Goal: Information Seeking & Learning: Learn about a topic

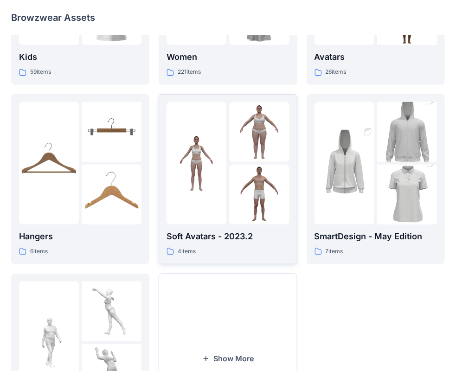
scroll to position [139, 0]
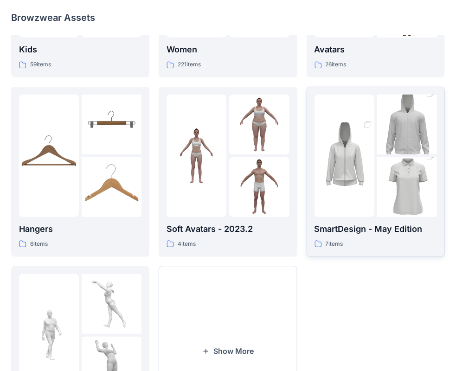
click at [374, 240] on div "7 items" at bounding box center [375, 244] width 122 height 10
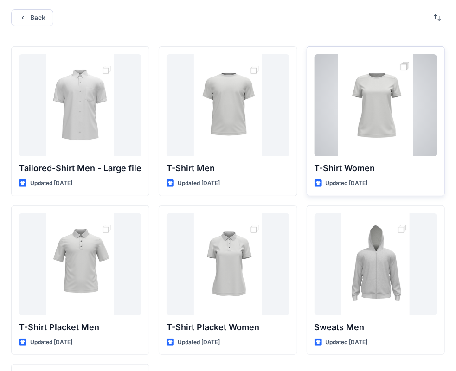
click at [385, 114] on div at bounding box center [375, 105] width 122 height 102
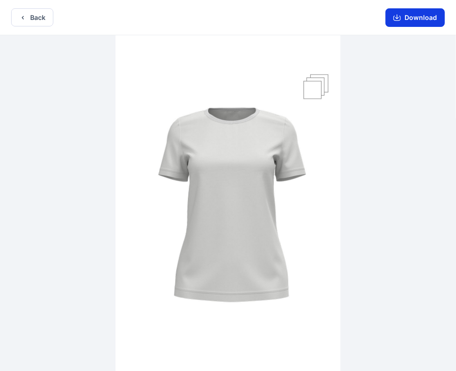
click at [423, 18] on button "Download" at bounding box center [414, 17] width 59 height 19
click at [23, 17] on icon "button" at bounding box center [22, 17] width 7 height 7
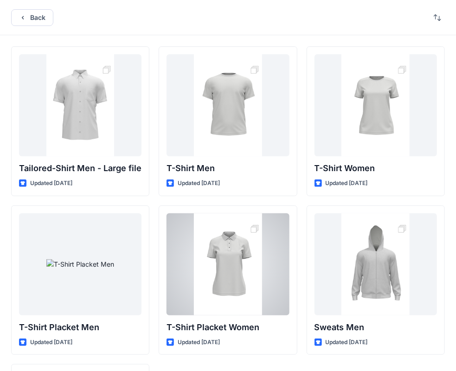
click at [246, 257] on div at bounding box center [227, 264] width 122 height 102
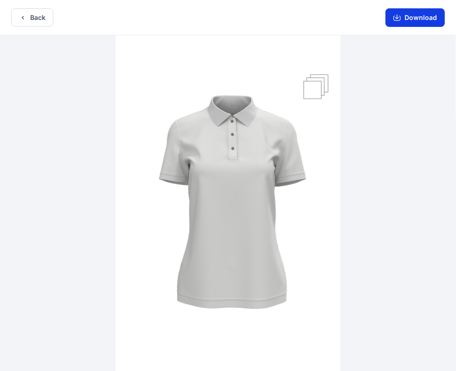
click at [418, 18] on button "Download" at bounding box center [414, 17] width 59 height 19
click at [28, 17] on button "Back" at bounding box center [32, 17] width 42 height 18
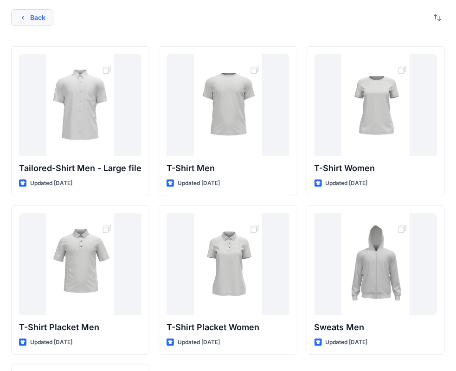
click at [38, 20] on button "Back" at bounding box center [32, 17] width 42 height 17
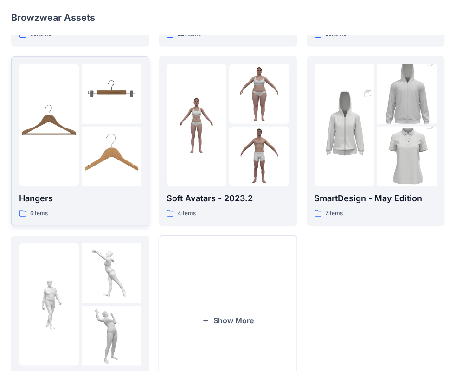
scroll to position [230, 0]
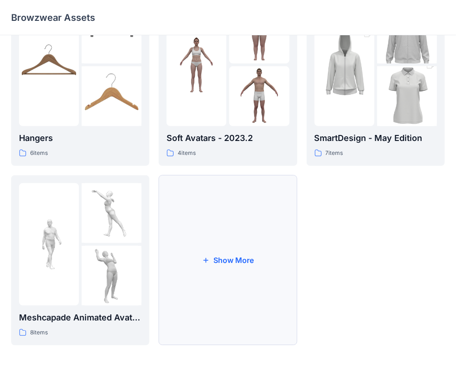
click at [241, 275] on button "Show More" at bounding box center [227, 260] width 138 height 170
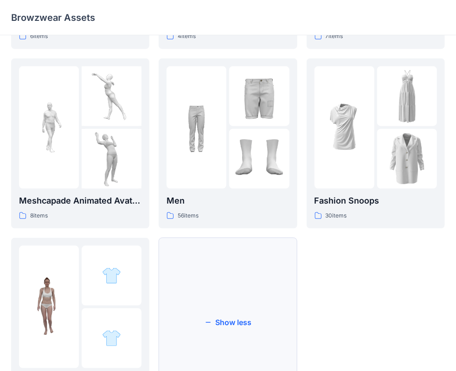
scroll to position [410, 0]
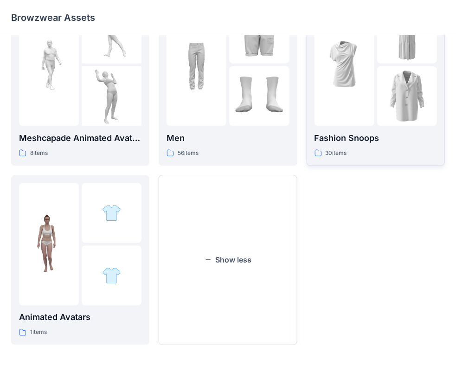
click at [377, 67] on div at bounding box center [375, 65] width 122 height 122
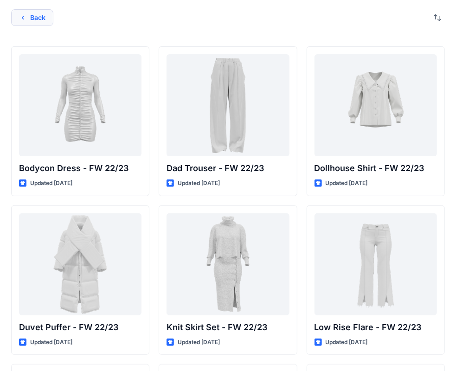
click at [35, 17] on button "Back" at bounding box center [32, 17] width 42 height 17
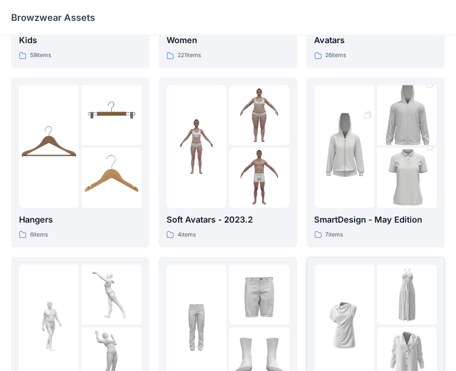
scroll to position [324, 0]
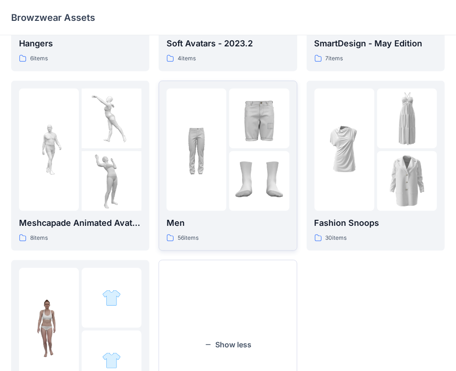
click at [252, 152] on img at bounding box center [259, 181] width 60 height 60
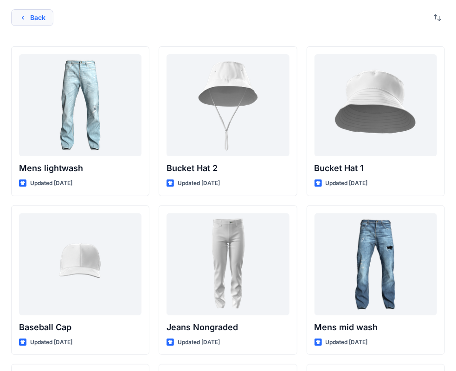
click at [22, 21] on button "Back" at bounding box center [32, 17] width 42 height 17
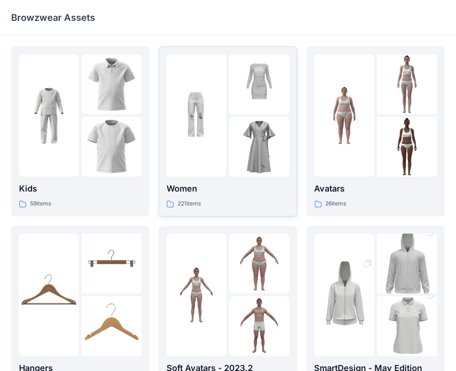
click at [207, 128] on img at bounding box center [196, 116] width 60 height 60
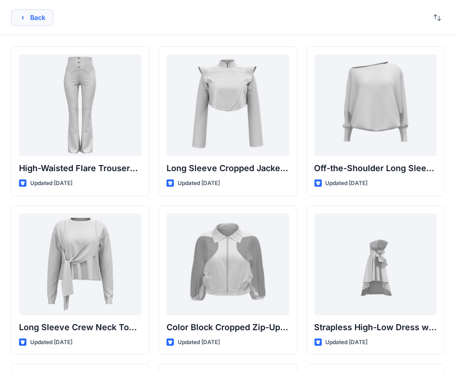
click at [22, 17] on icon "button" at bounding box center [22, 17] width 7 height 7
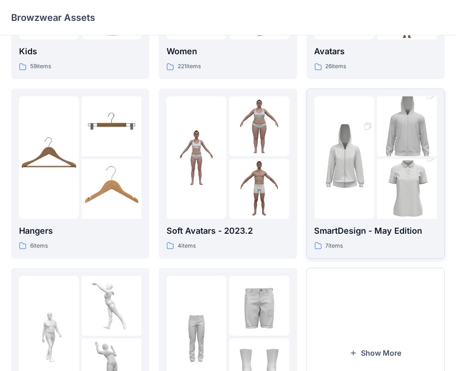
scroll to position [139, 0]
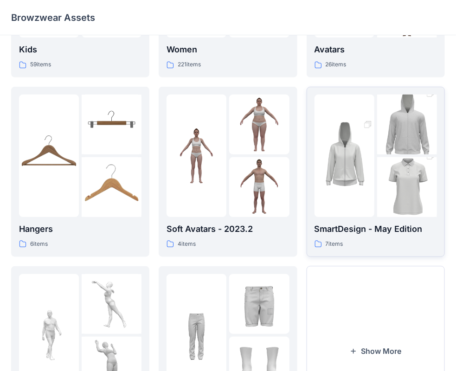
click at [349, 209] on div at bounding box center [344, 156] width 60 height 122
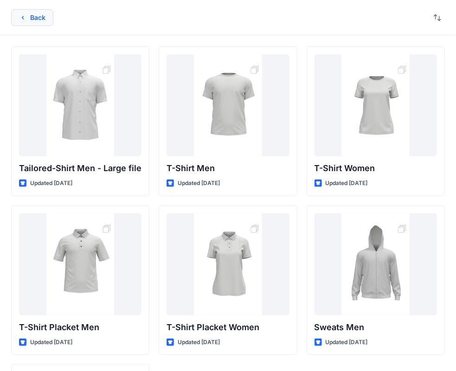
click at [31, 18] on button "Back" at bounding box center [32, 17] width 42 height 17
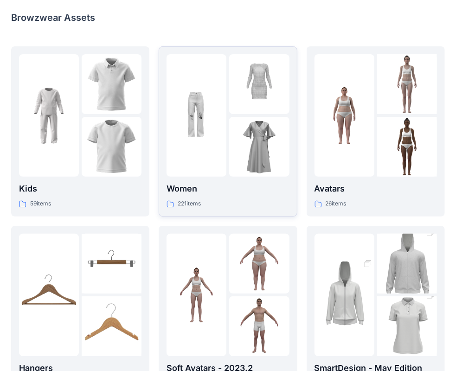
click at [202, 123] on img at bounding box center [196, 116] width 60 height 60
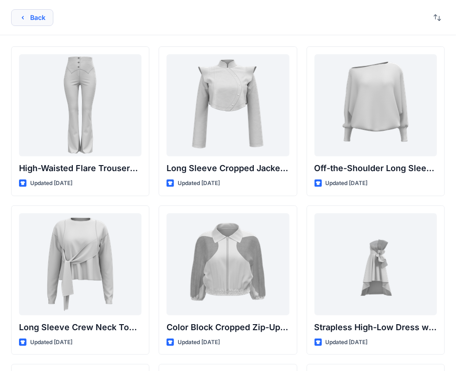
click at [39, 19] on button "Back" at bounding box center [32, 17] width 42 height 17
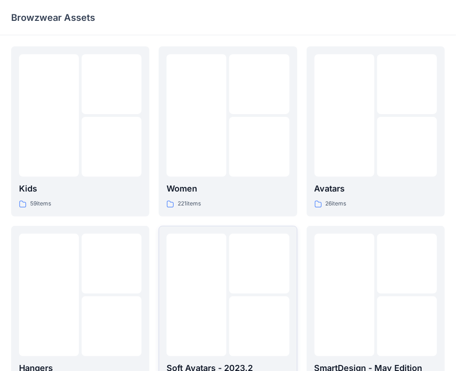
scroll to position [139, 0]
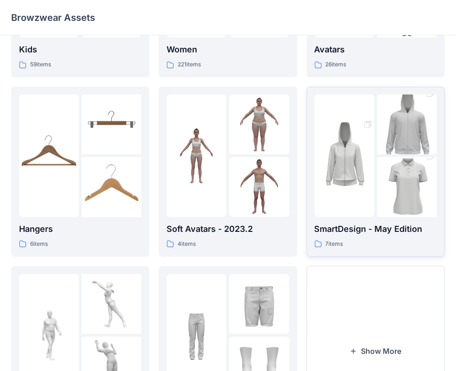
click at [380, 180] on img at bounding box center [407, 187] width 60 height 90
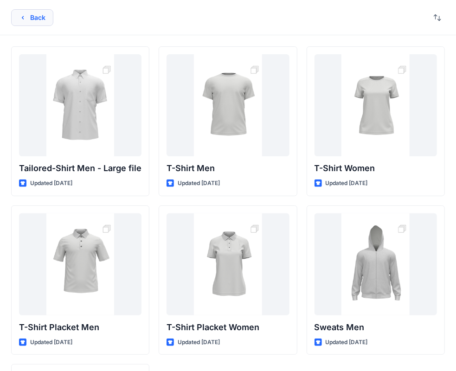
click at [29, 15] on button "Back" at bounding box center [32, 17] width 42 height 17
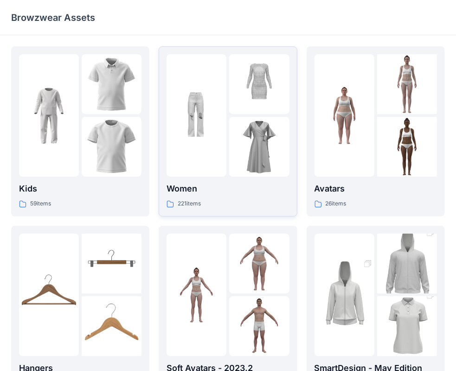
scroll to position [230, 0]
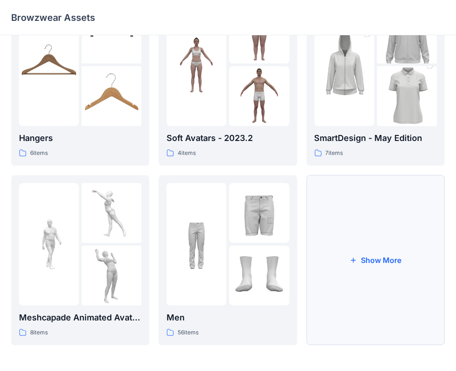
click at [395, 241] on button "Show More" at bounding box center [375, 260] width 138 height 170
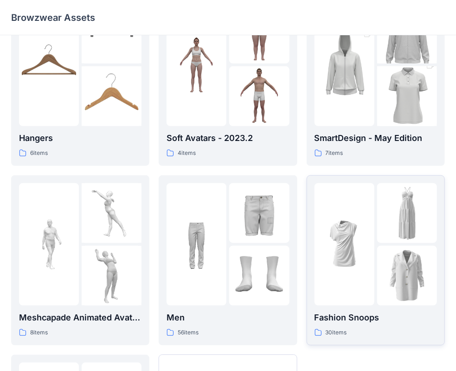
scroll to position [369, 0]
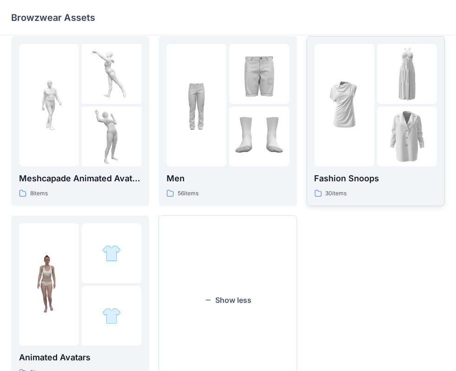
click at [385, 120] on img at bounding box center [407, 137] width 60 height 60
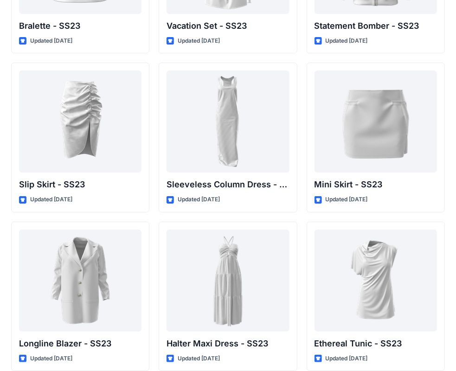
scroll to position [1261, 0]
